Goal: Check status: Check status

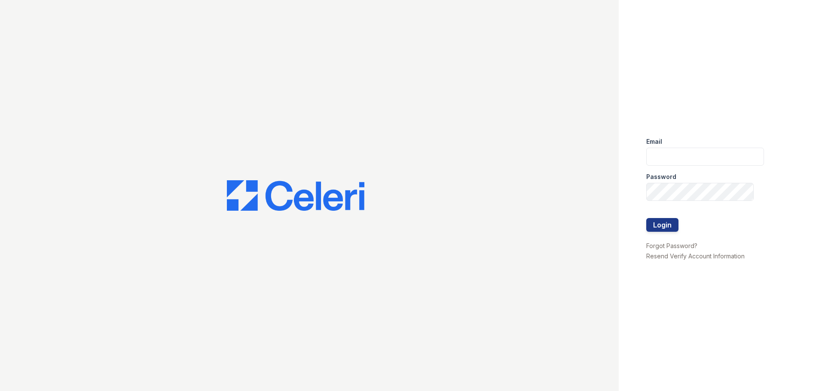
click at [724, 146] on div "Email" at bounding box center [705, 139] width 118 height 17
click at [716, 155] on input "email" at bounding box center [705, 157] width 118 height 18
type input "fairways@greystar.com"
click at [646, 218] on button "Login" at bounding box center [662, 225] width 32 height 14
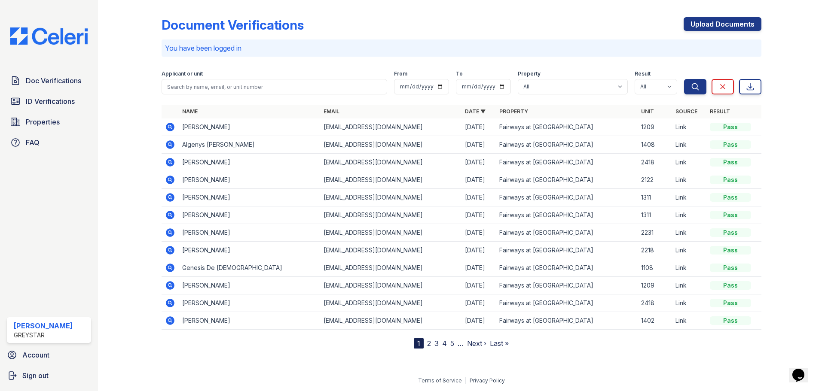
click at [173, 127] on icon at bounding box center [170, 127] width 9 height 9
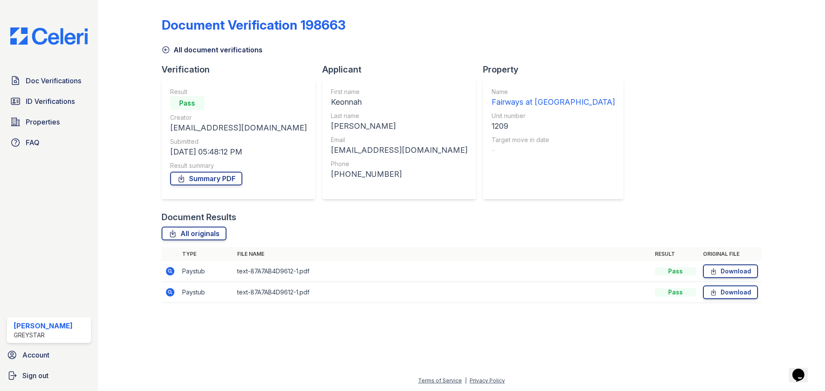
click at [167, 271] on icon at bounding box center [170, 271] width 9 height 9
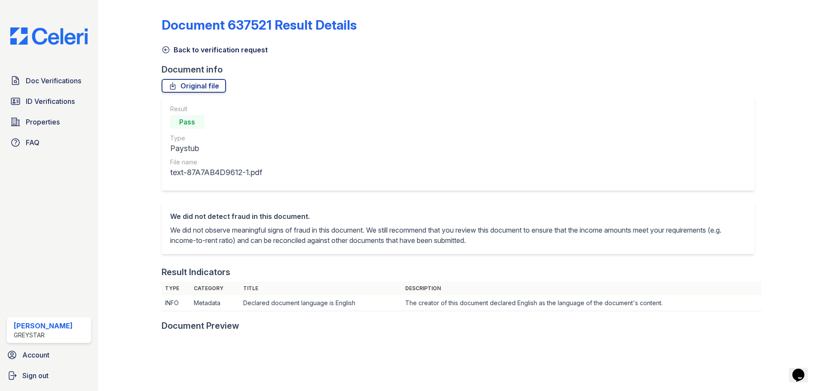
click at [167, 50] on icon at bounding box center [166, 50] width 9 height 9
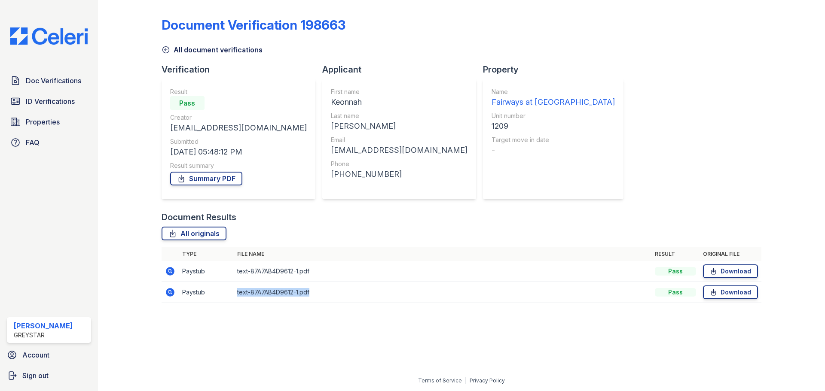
drag, startPoint x: 316, startPoint y: 293, endPoint x: 236, endPoint y: 285, distance: 79.8
click at [236, 285] on td "text-87A7AB4D9612-1.pdf" at bounding box center [443, 292] width 418 height 21
click at [358, 344] on div at bounding box center [462, 351] width 700 height 50
click at [172, 270] on icon at bounding box center [170, 271] width 9 height 9
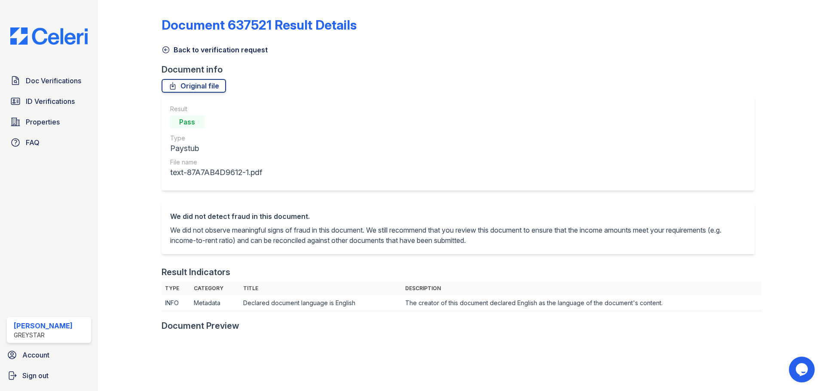
click at [164, 49] on icon at bounding box center [165, 50] width 6 height 6
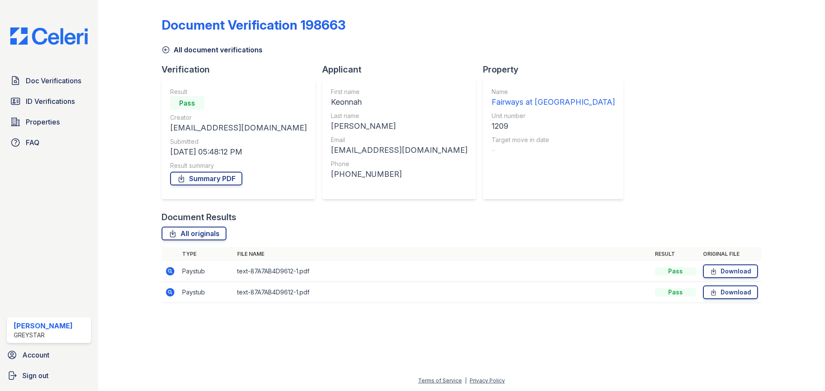
click at [163, 51] on icon at bounding box center [165, 50] width 6 height 6
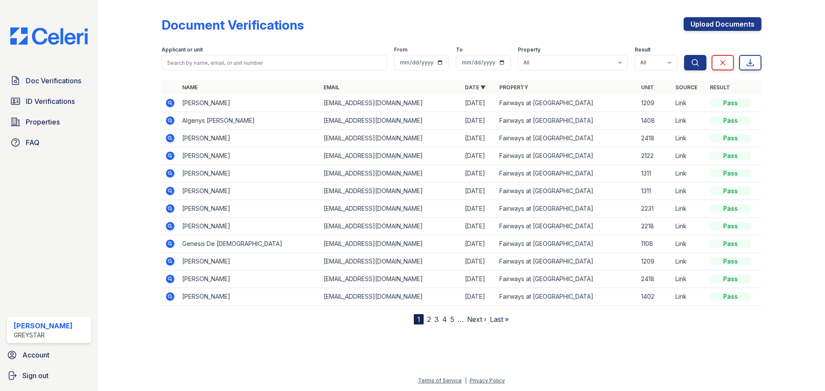
click at [172, 120] on icon at bounding box center [170, 120] width 9 height 9
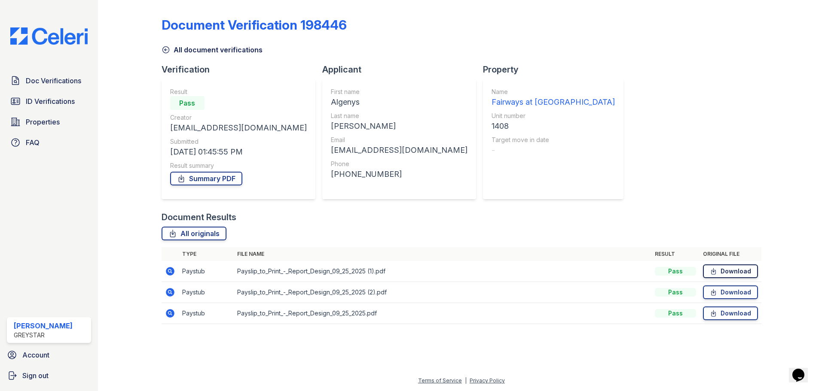
click at [737, 271] on link "Download" at bounding box center [730, 272] width 55 height 14
click at [59, 78] on span "Doc Verifications" at bounding box center [53, 81] width 55 height 10
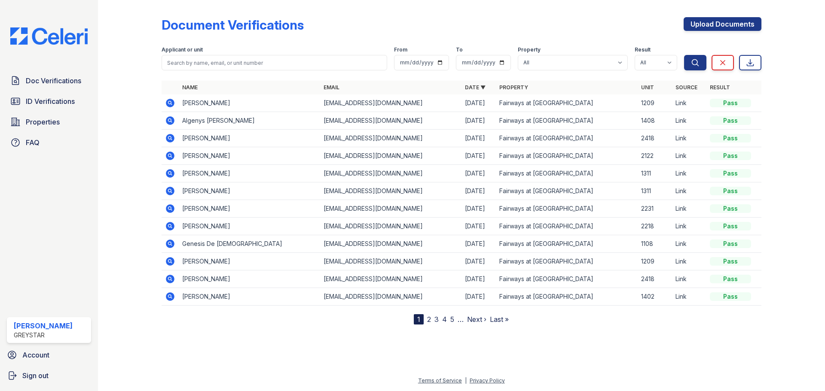
click at [188, 261] on td "Keonnah Mclean" at bounding box center [249, 262] width 141 height 18
click at [170, 260] on icon at bounding box center [169, 261] width 2 height 2
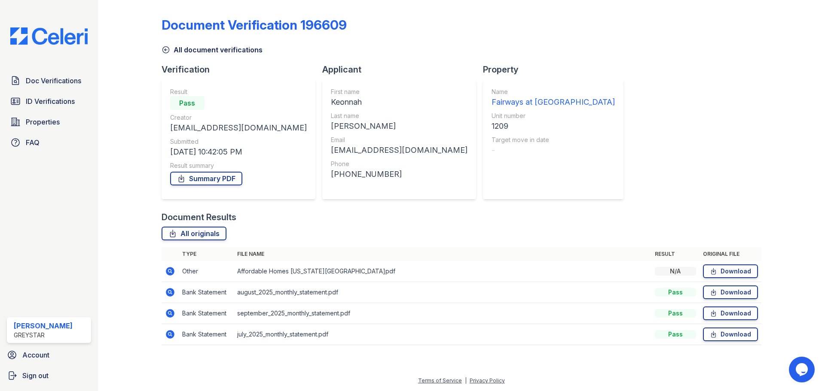
click at [170, 291] on icon at bounding box center [170, 292] width 10 height 10
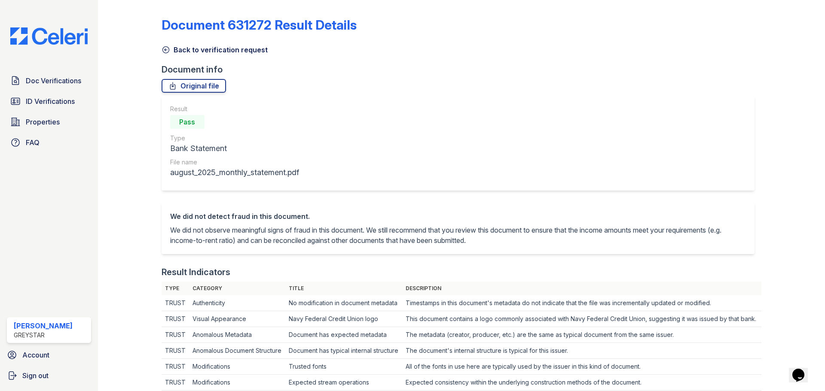
scroll to position [344, 0]
